Goal: Task Accomplishment & Management: Manage account settings

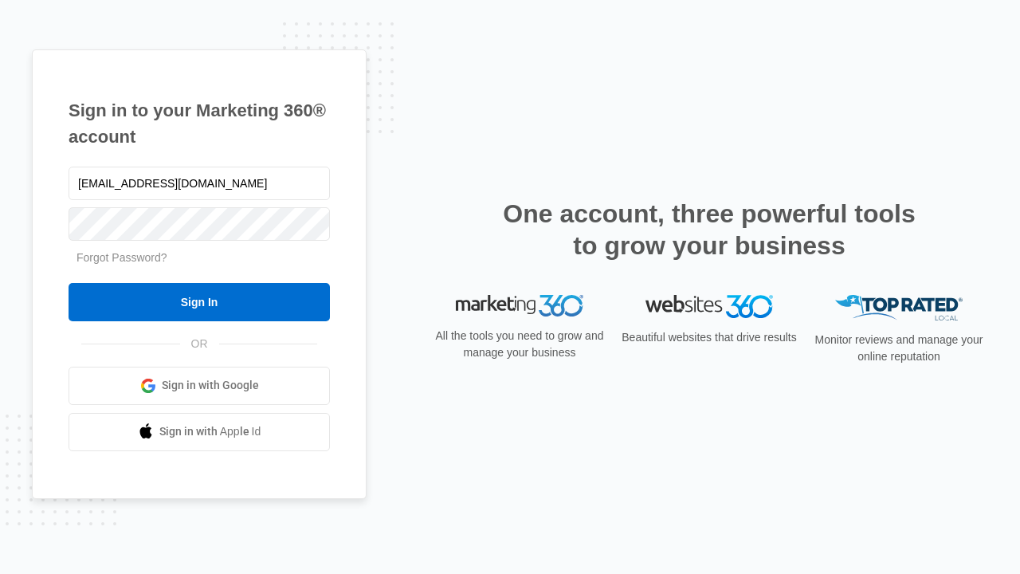
type input "[EMAIL_ADDRESS][DOMAIN_NAME]"
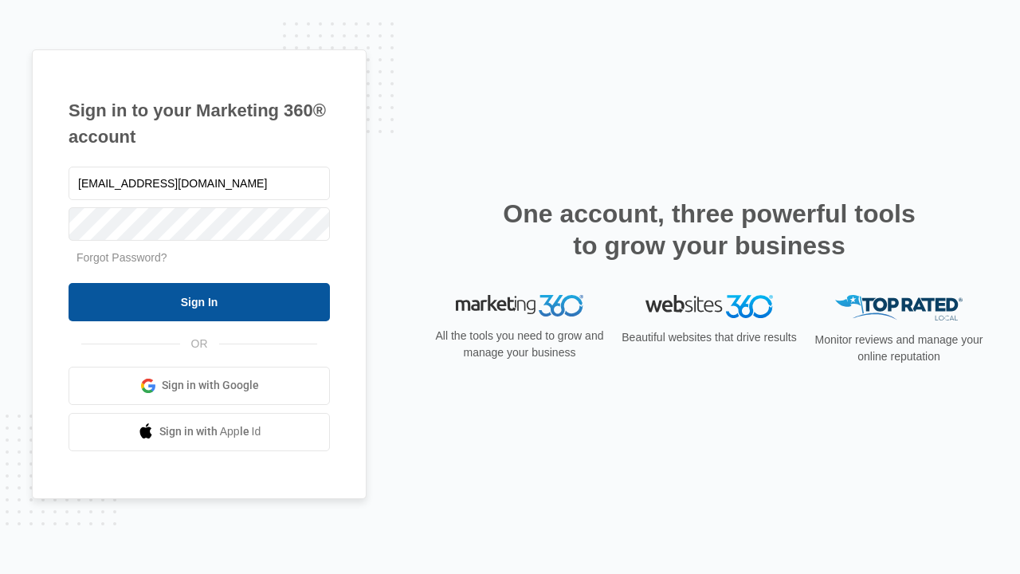
click at [199, 301] on input "Sign In" at bounding box center [200, 302] width 262 height 38
